Goal: Obtain resource: Obtain resource

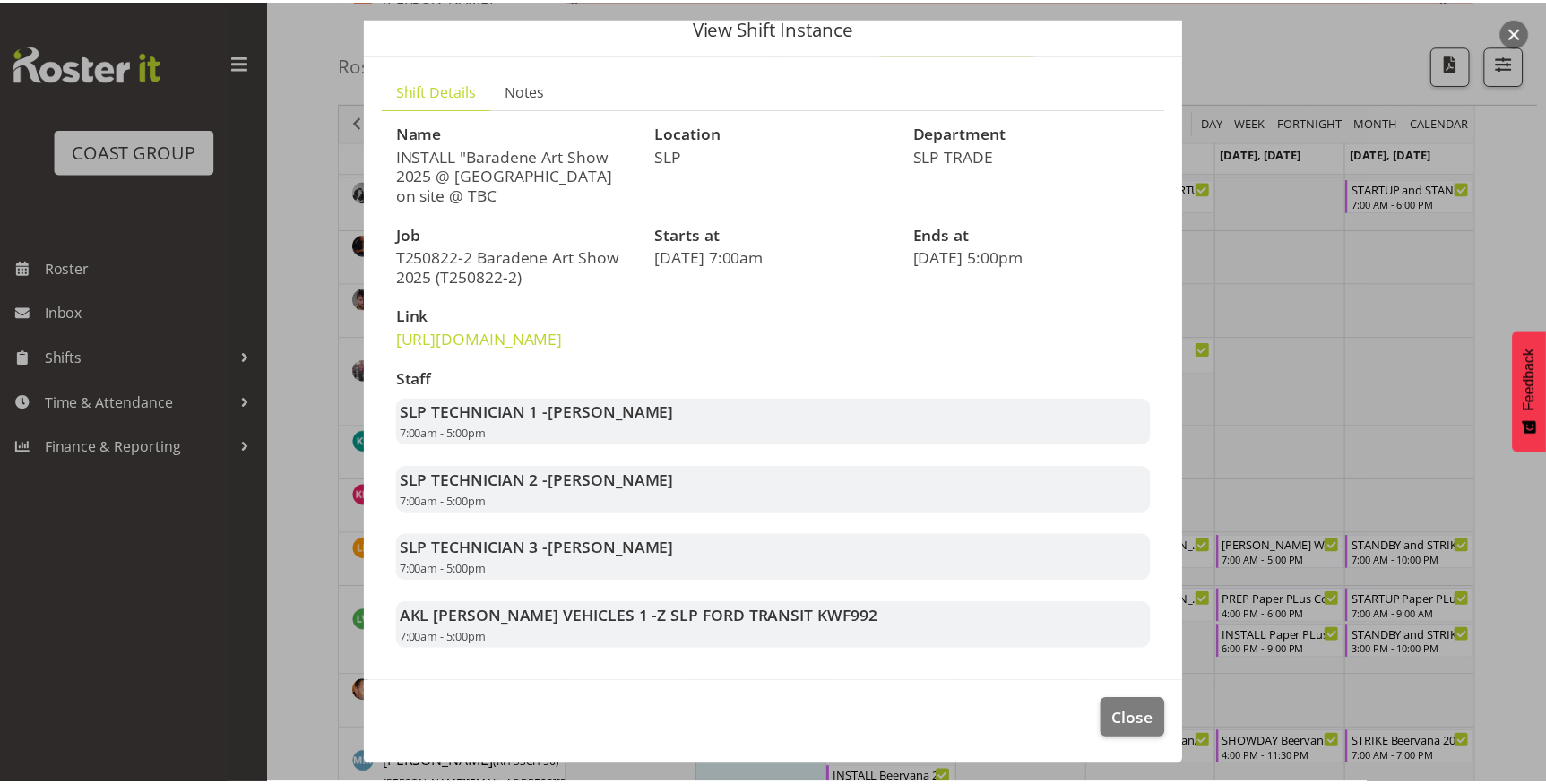
scroll to position [110, 0]
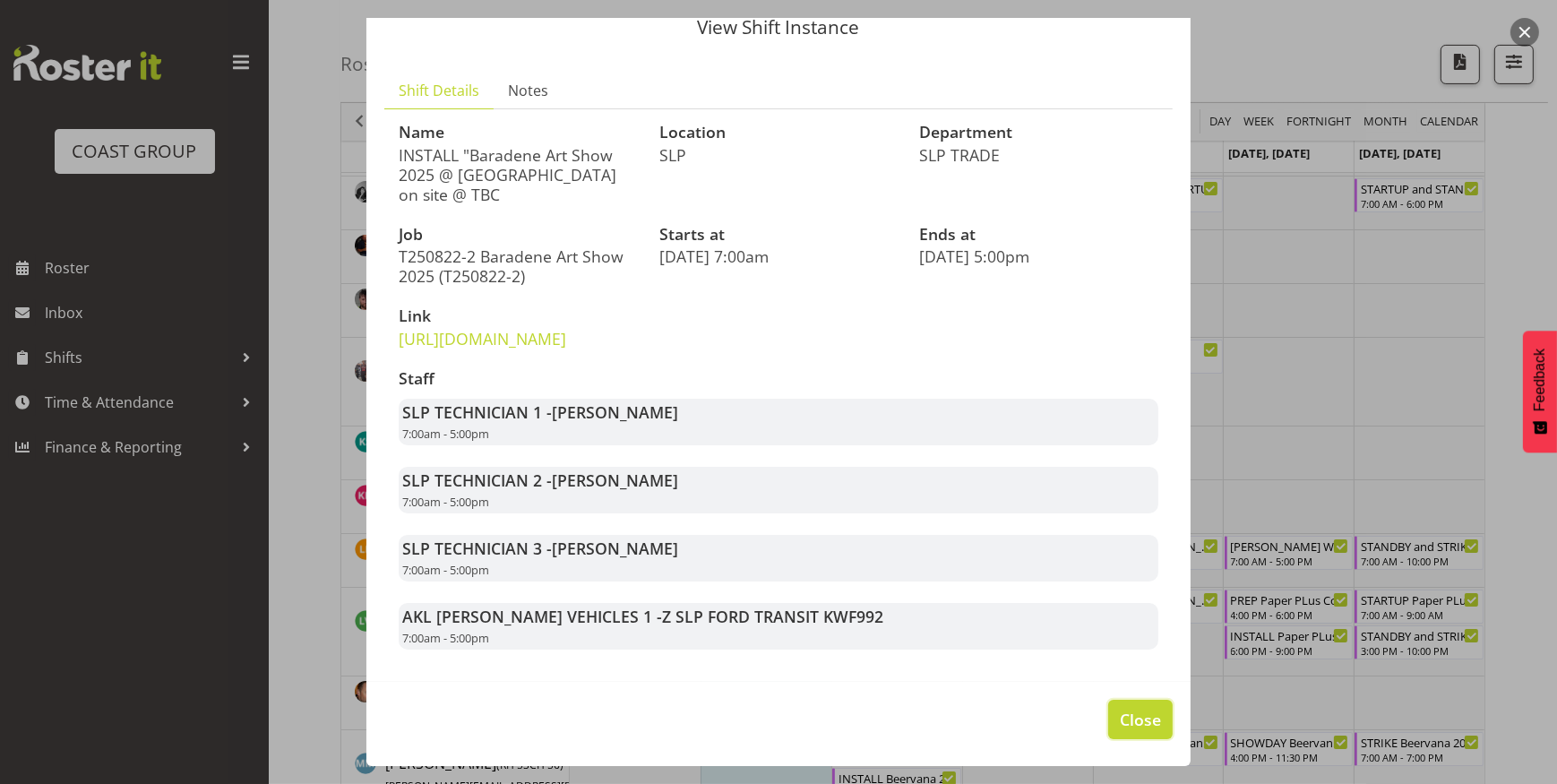
click at [1126, 716] on span "Close" at bounding box center [1141, 719] width 41 height 23
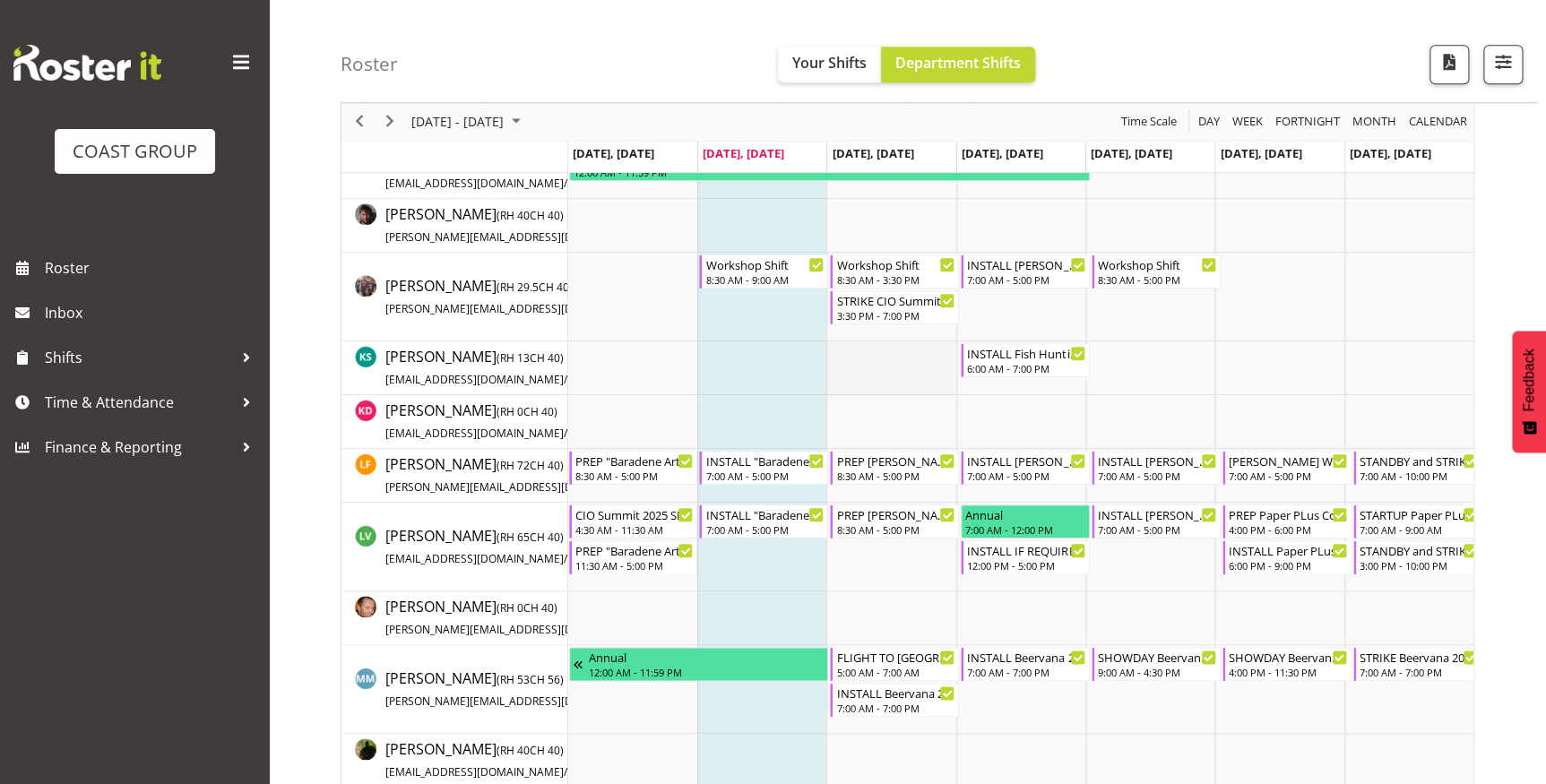
scroll to position [627, 0]
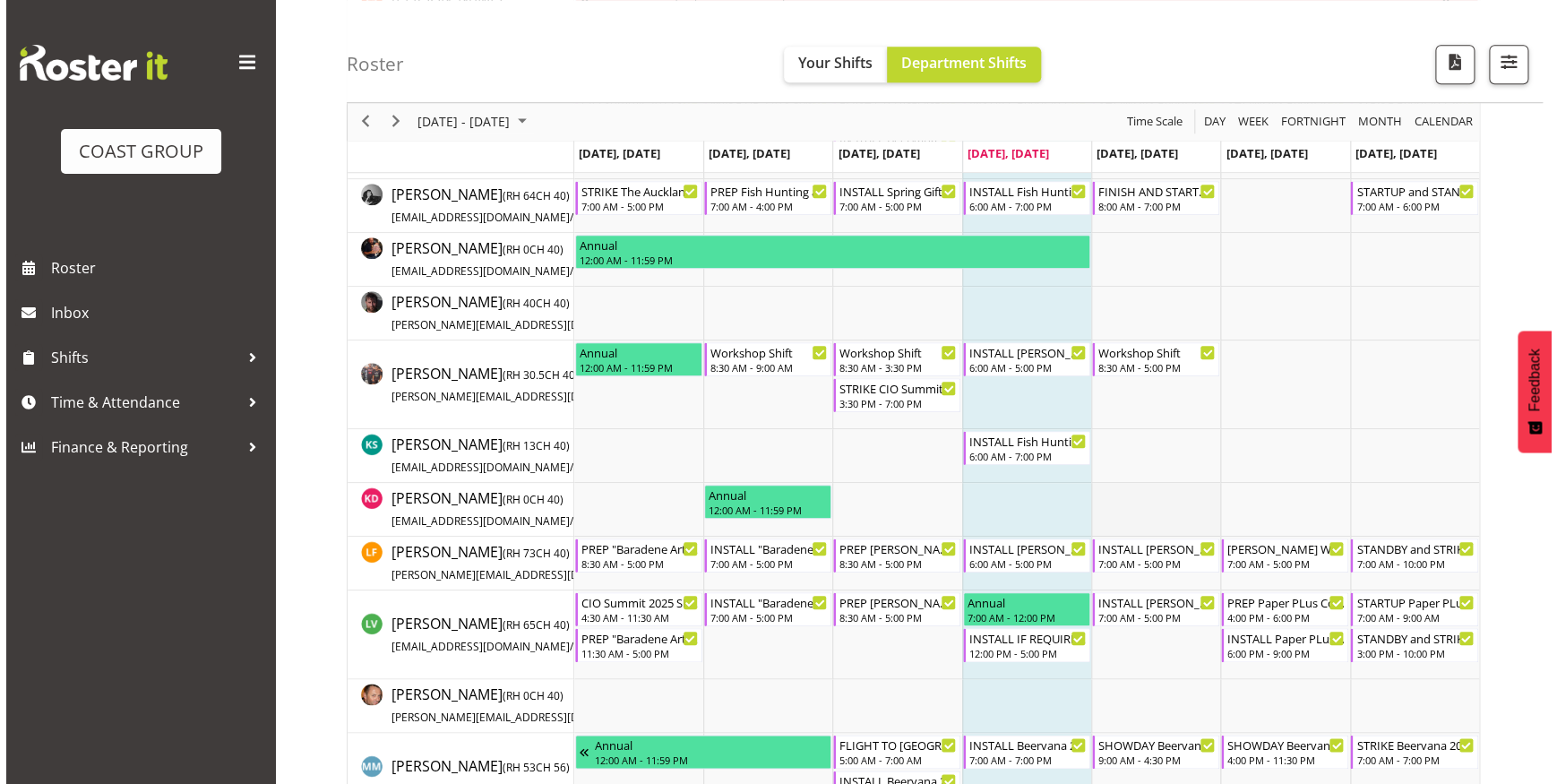
scroll to position [651, 0]
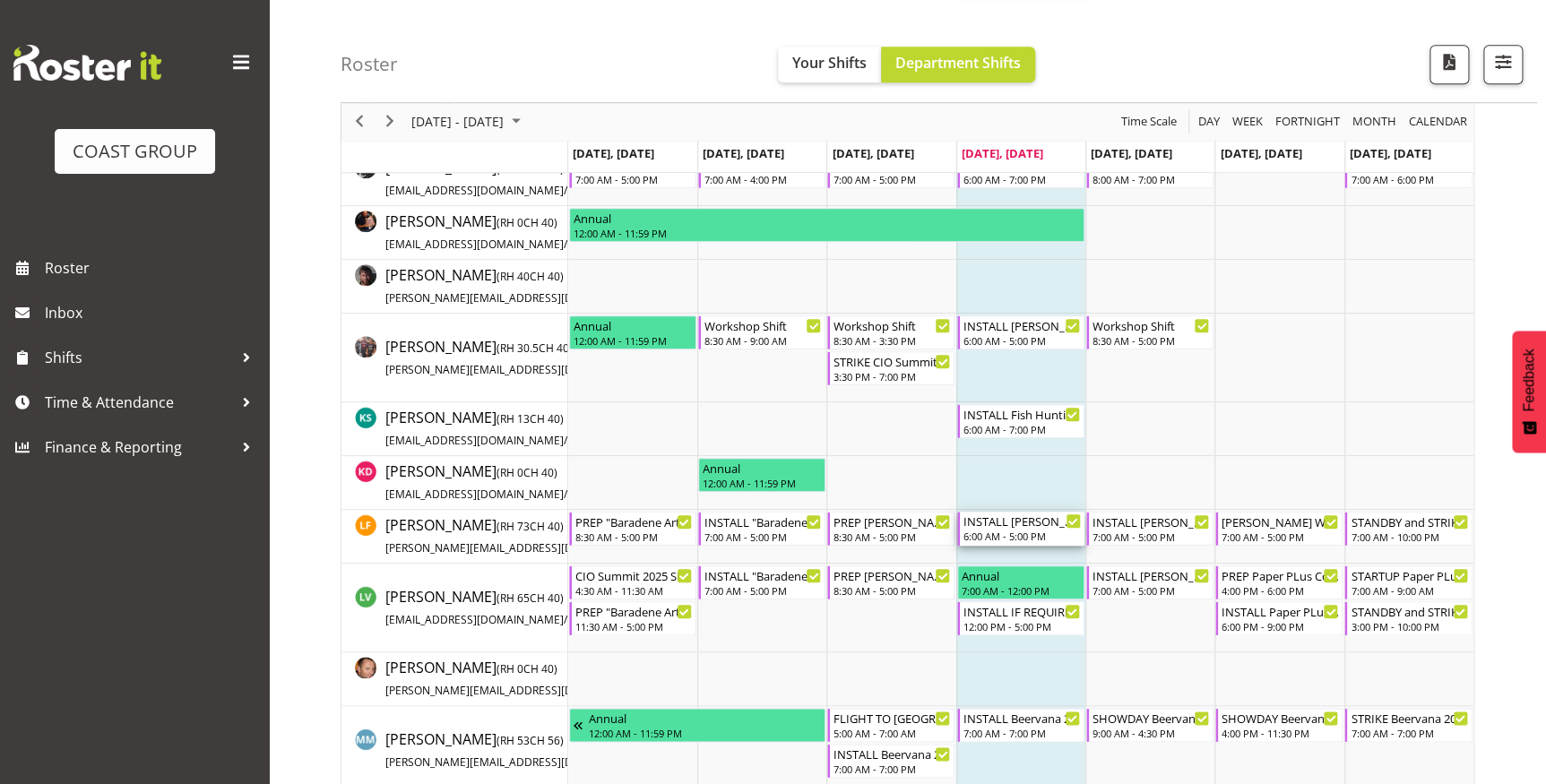
click at [1018, 525] on div "INSTALL [PERSON_NAME] WLE 2025 @ [GEOGRAPHIC_DATA]" at bounding box center [1021, 520] width 118 height 18
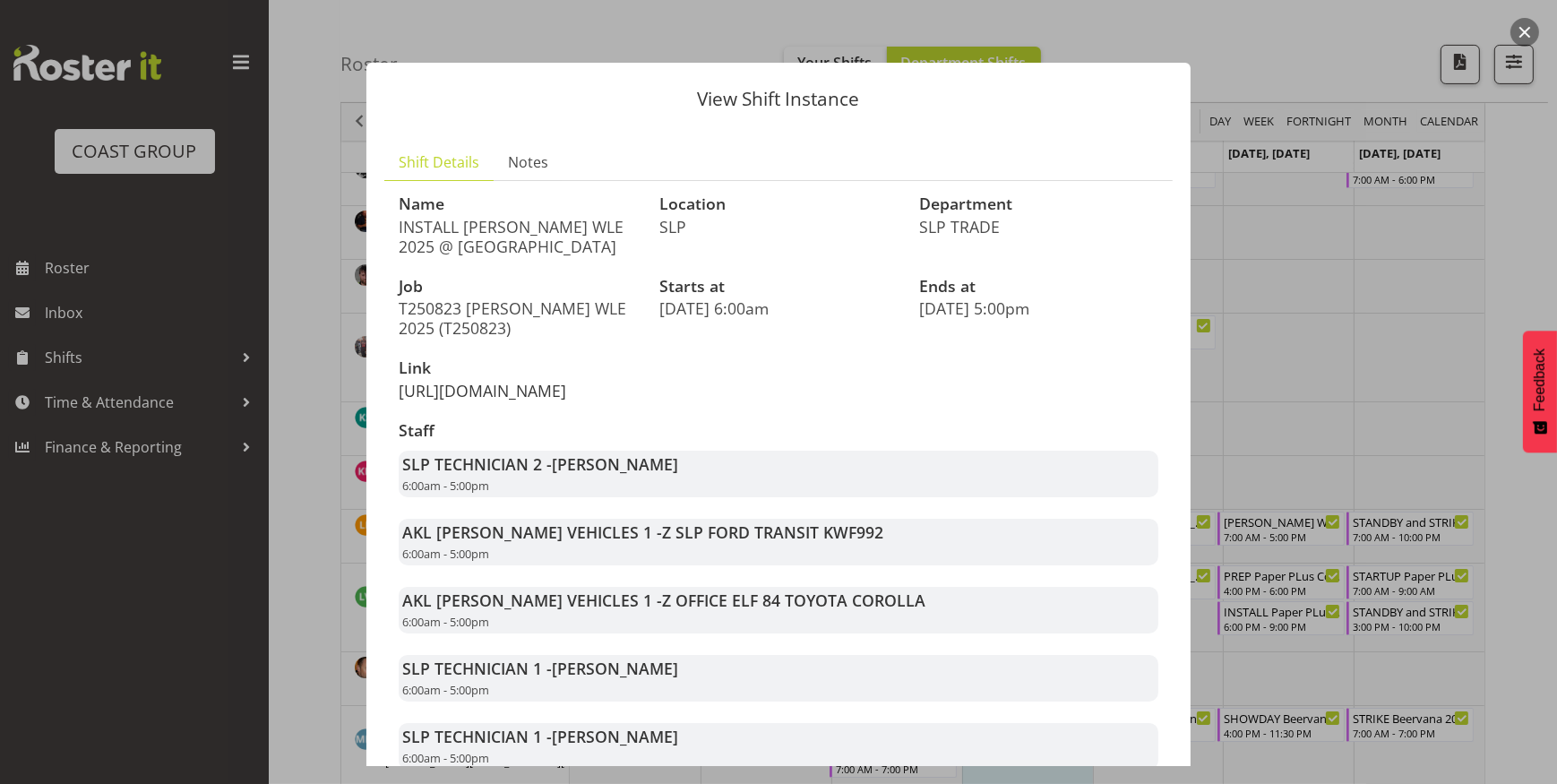
click at [457, 401] on link "https://drive.google.com/drive/folders/1XPS-XfdlU8mqGtemFOggTvFtwT1omEK1" at bounding box center [481, 391] width 167 height 22
